Goal: Find specific page/section: Find specific page/section

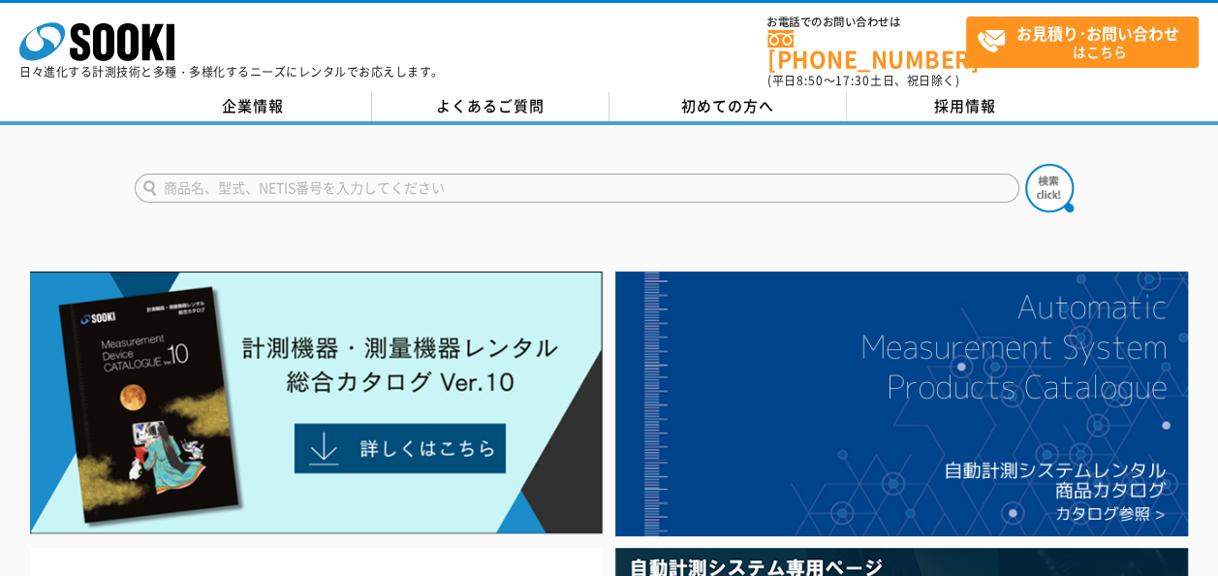
click at [421, 185] on input "text" at bounding box center [577, 187] width 885 height 29
type input "ノギス"
click at [1025, 164] on button at bounding box center [1049, 188] width 48 height 48
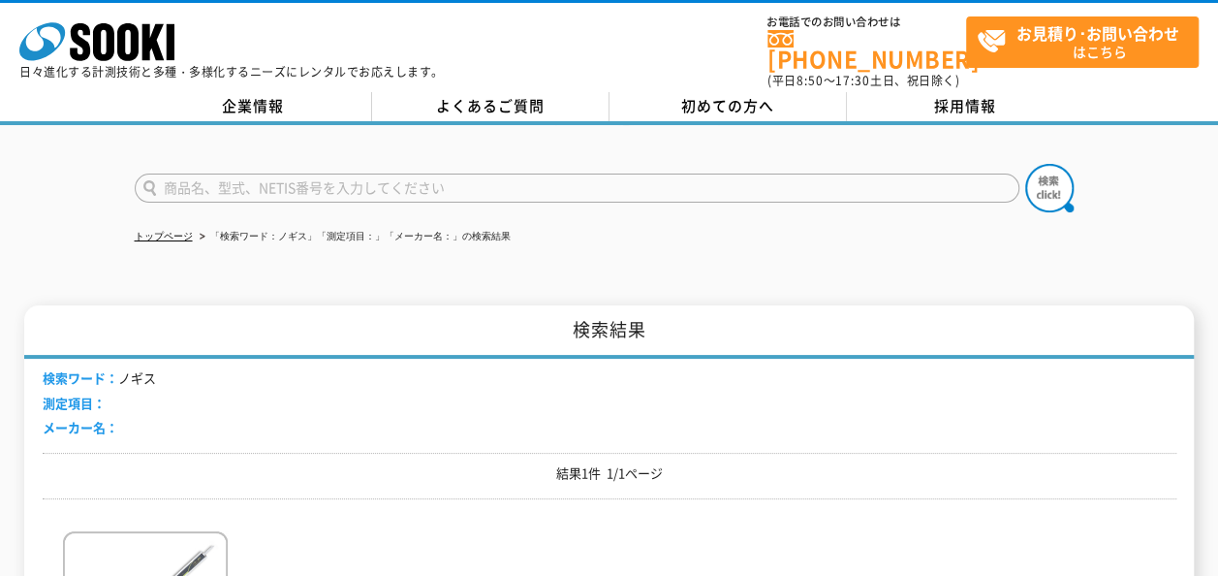
scroll to position [291, 0]
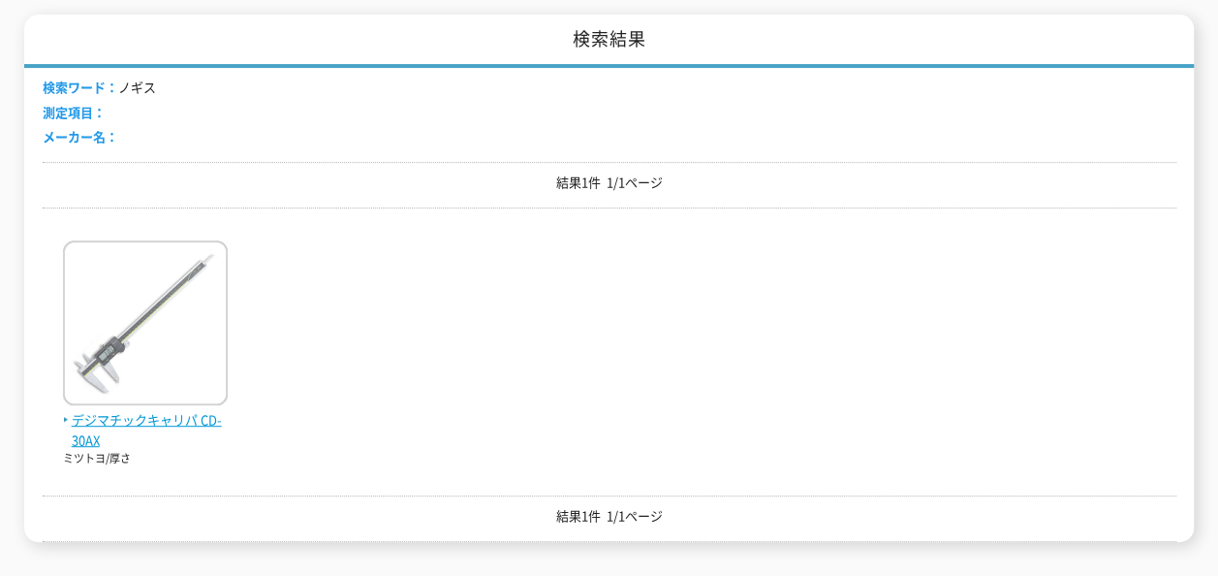
click at [161, 308] on img at bounding box center [145, 325] width 165 height 170
